Goal: Find specific page/section: Find specific page/section

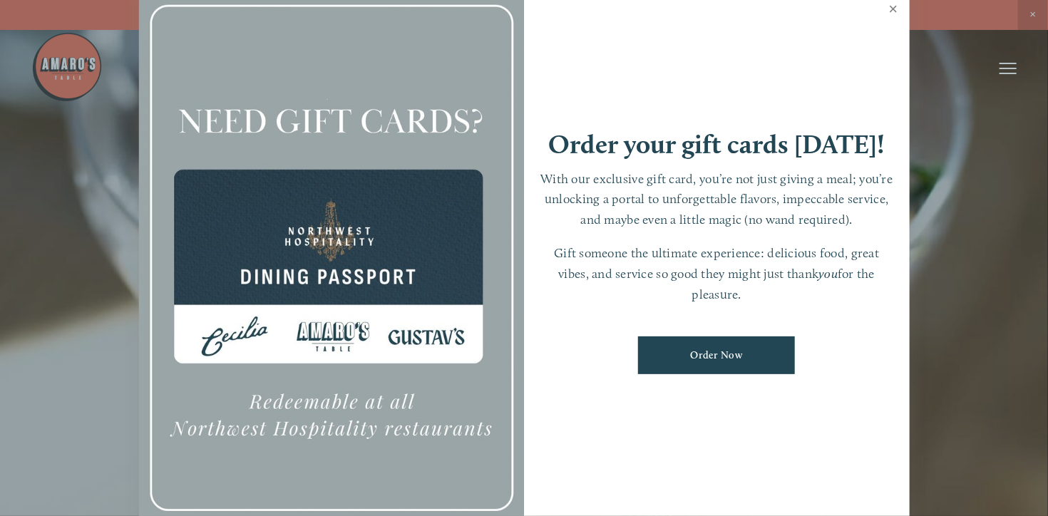
click at [897, 8] on link "Close" at bounding box center [894, 11] width 28 height 40
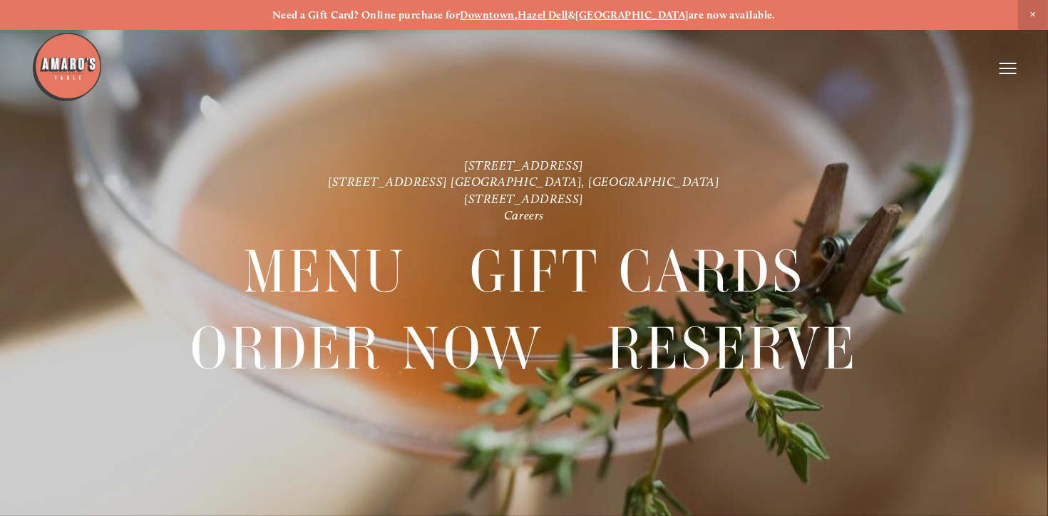
click at [512, 14] on strong "Downtown" at bounding box center [487, 15] width 55 height 13
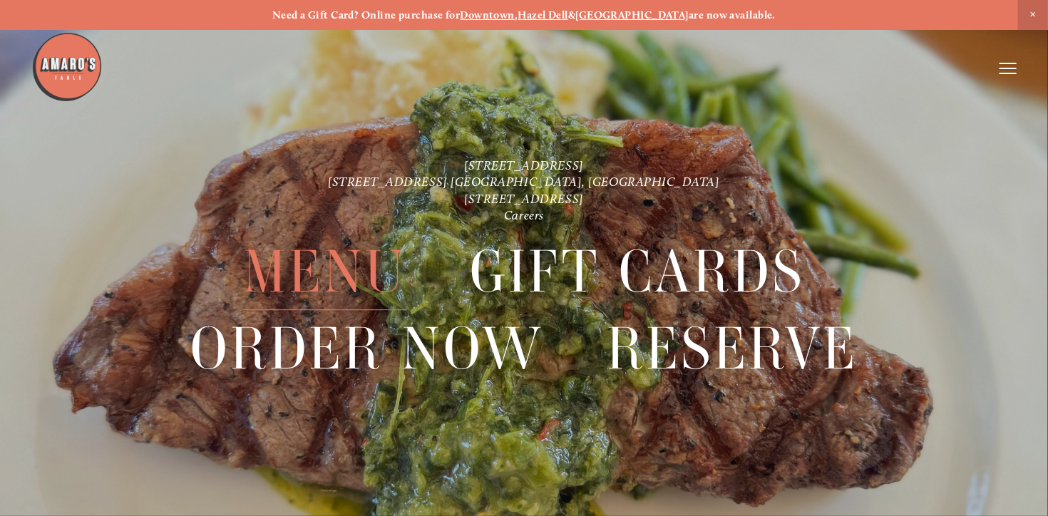
click at [331, 275] on span "Menu" at bounding box center [325, 272] width 164 height 76
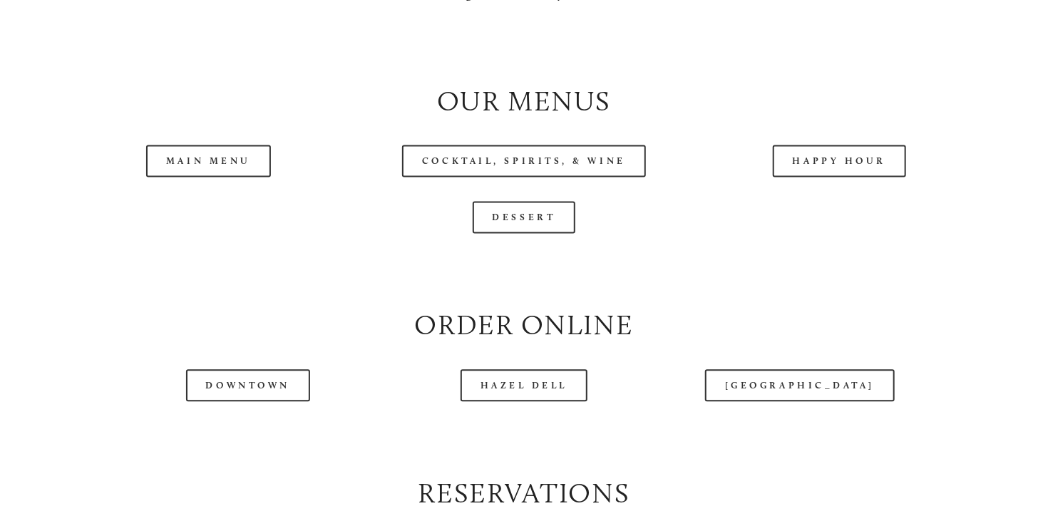
scroll to position [1430, 0]
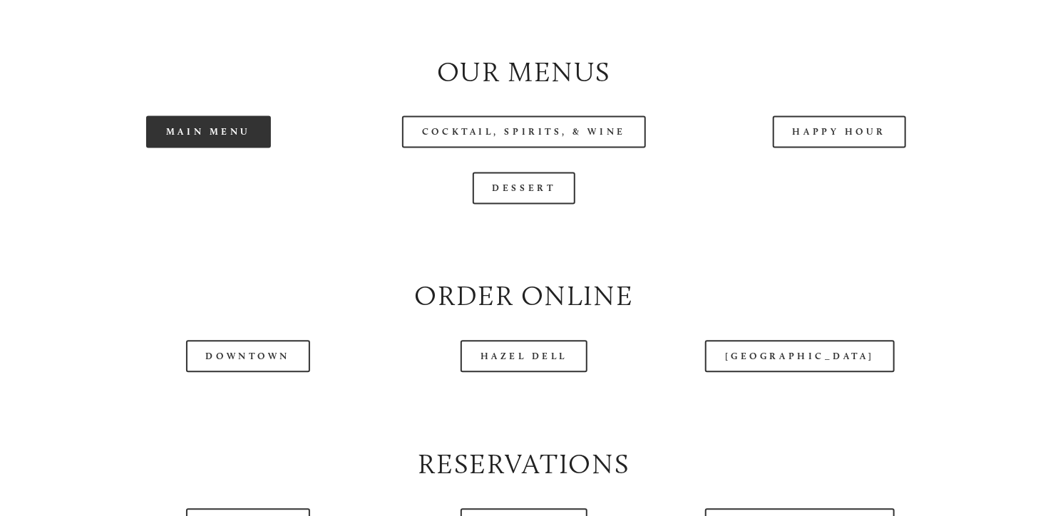
click at [233, 148] on link "Main Menu" at bounding box center [208, 131] width 125 height 32
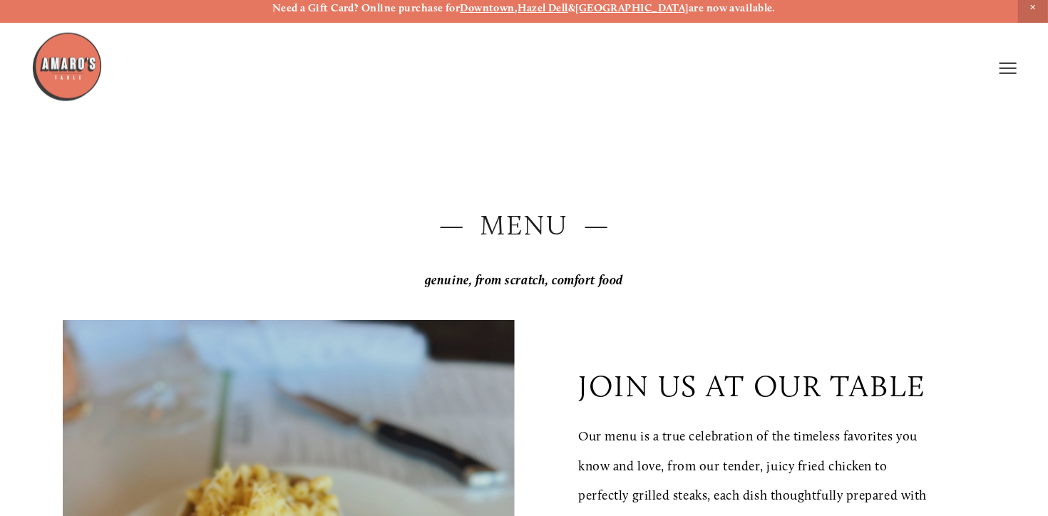
scroll to position [0, 0]
